Goal: Transaction & Acquisition: Book appointment/travel/reservation

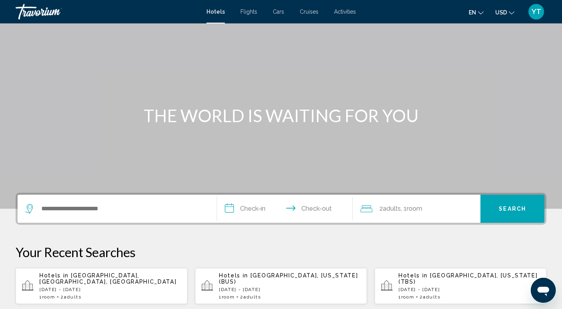
scroll to position [67, 0]
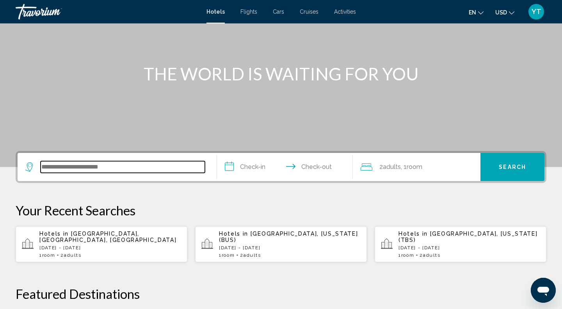
click at [118, 169] on input "Search widget" at bounding box center [123, 167] width 164 height 12
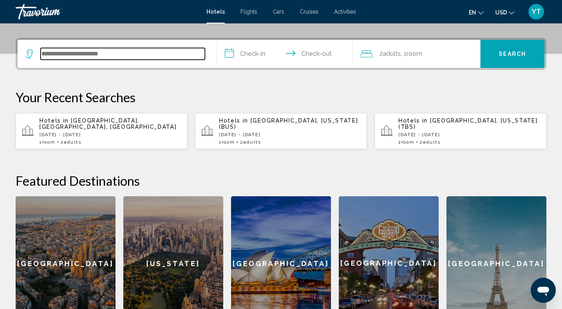
scroll to position [193, 0]
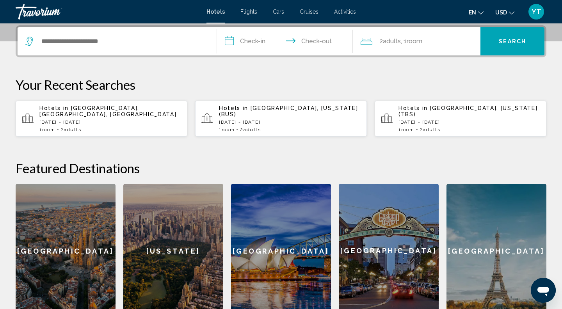
click at [100, 112] on div "Hotels in [GEOGRAPHIC_DATA], [GEOGRAPHIC_DATA], [GEOGRAPHIC_DATA] [DATE] - [DAT…" at bounding box center [110, 118] width 142 height 27
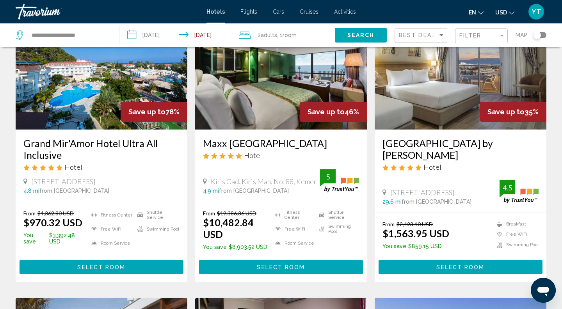
scroll to position [95, 0]
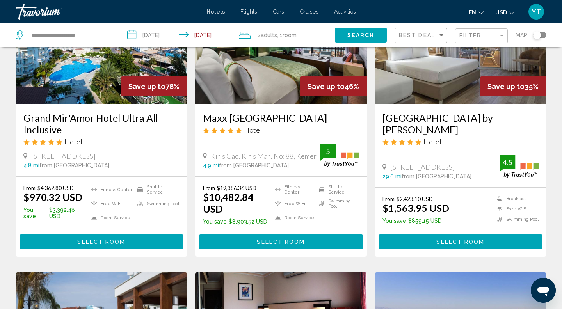
click at [95, 239] on span "Select Room" at bounding box center [101, 242] width 48 height 6
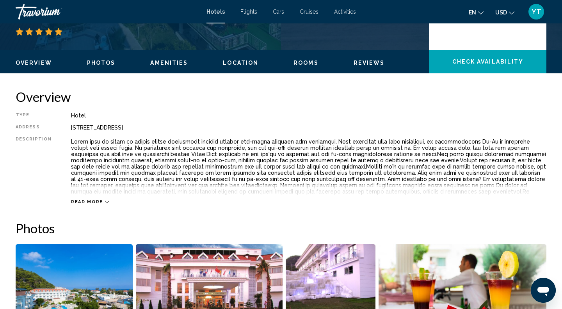
scroll to position [202, 0]
